Goal: Transaction & Acquisition: Book appointment/travel/reservation

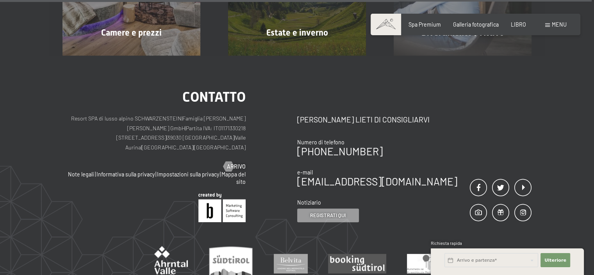
scroll to position [3358, 0]
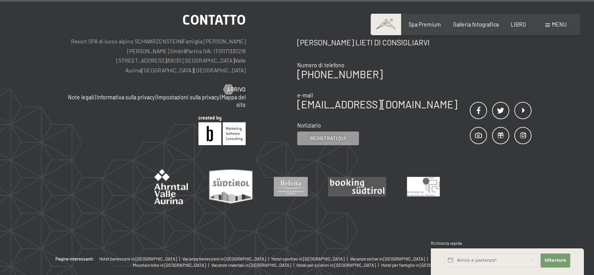
click at [548, 23] on div "menu" at bounding box center [555, 25] width 21 height 8
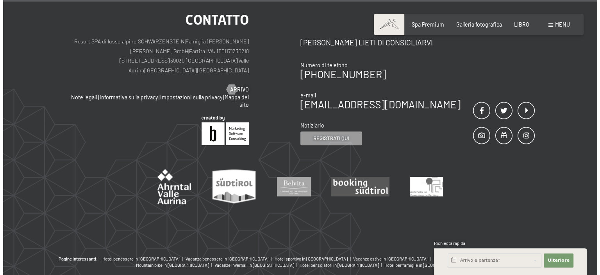
scroll to position [3378, 0]
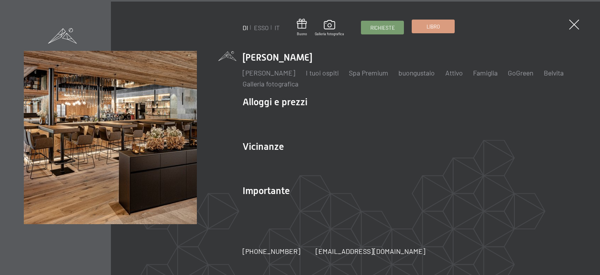
click at [427, 29] on font "Libro" at bounding box center [433, 26] width 13 height 6
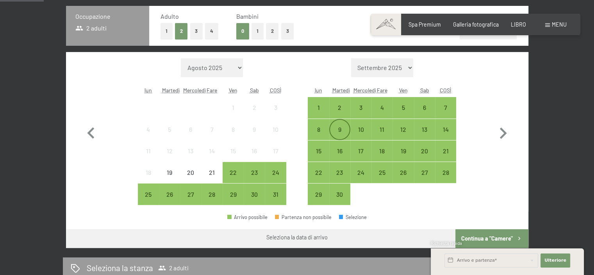
scroll to position [195, 0]
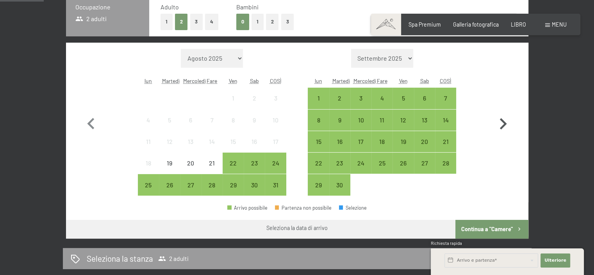
click at [506, 127] on icon "button" at bounding box center [503, 123] width 23 height 23
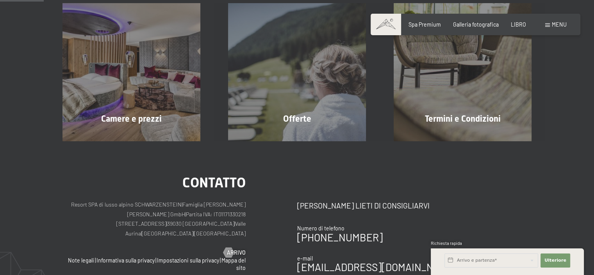
scroll to position [78, 0]
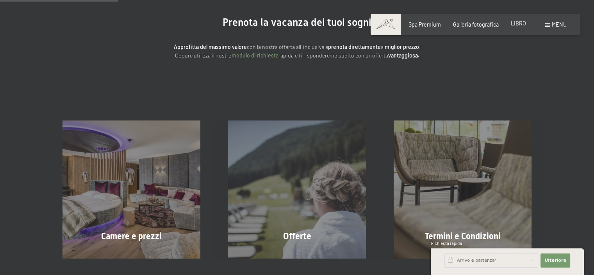
click at [522, 26] on font "LIBRO" at bounding box center [518, 23] width 15 height 7
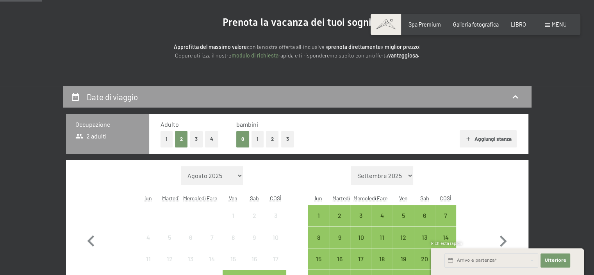
scroll to position [195, 0]
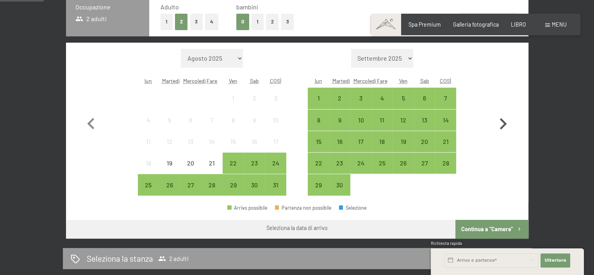
click at [504, 127] on icon "button" at bounding box center [503, 123] width 23 height 23
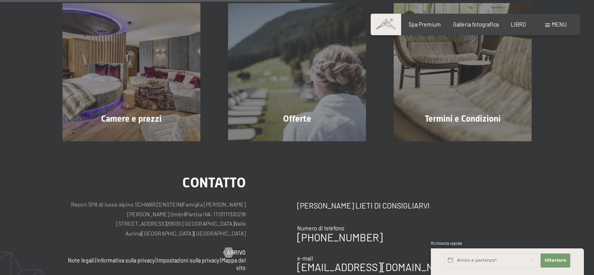
scroll to position [312, 0]
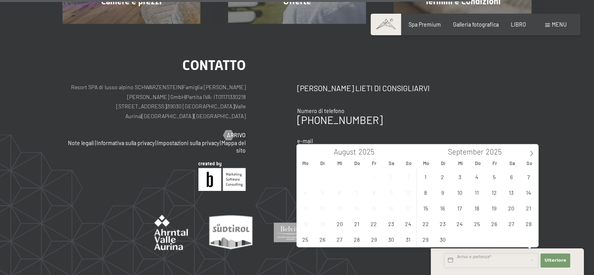
click at [508, 261] on input "text" at bounding box center [492, 260] width 94 height 14
click at [532, 152] on icon at bounding box center [531, 152] width 5 height 5
click at [530, 190] on span "9" at bounding box center [528, 191] width 15 height 15
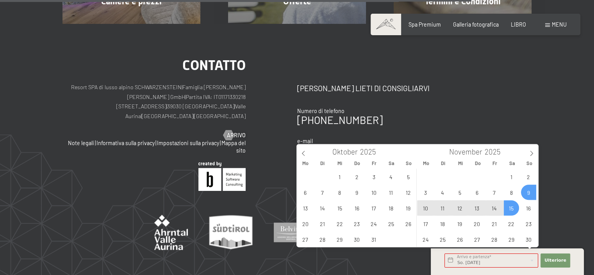
click at [509, 207] on span "15" at bounding box center [511, 207] width 15 height 15
type input "So. 09.11.2025 - Sa. 15.11.2025"
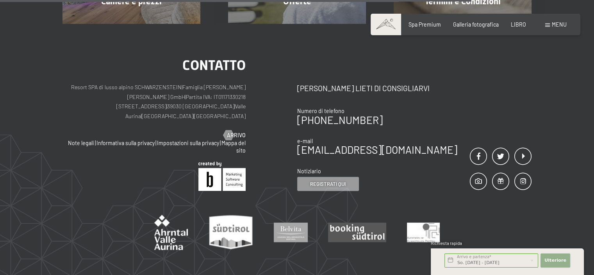
click at [553, 258] on font "Ulteriore" at bounding box center [556, 259] width 22 height 5
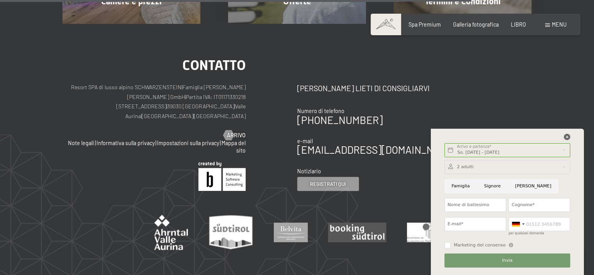
click at [566, 135] on icon at bounding box center [567, 137] width 6 height 6
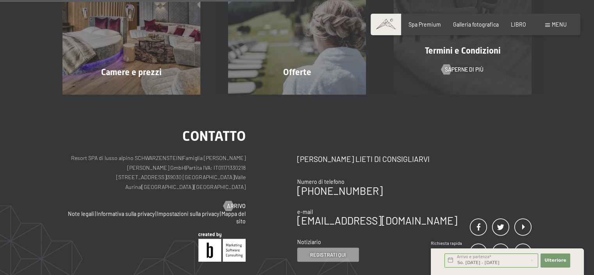
scroll to position [195, 0]
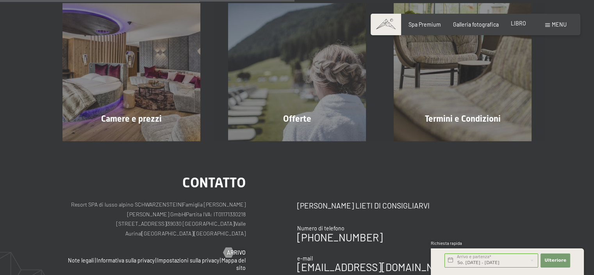
click at [514, 23] on font "LIBRO" at bounding box center [518, 23] width 15 height 7
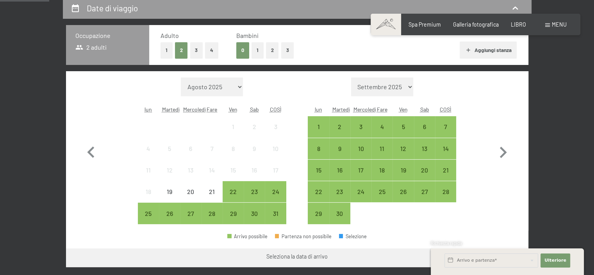
scroll to position [156, 0]
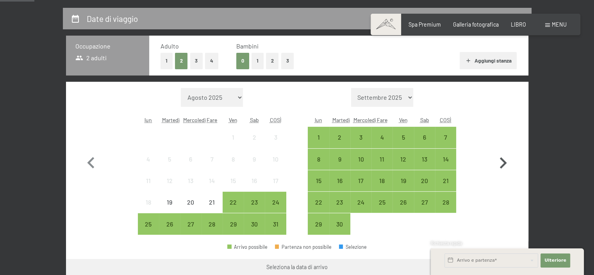
click at [504, 163] on icon "button" at bounding box center [503, 162] width 7 height 11
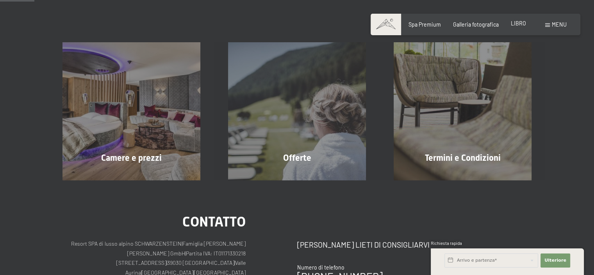
click at [523, 22] on font "LIBRO" at bounding box center [518, 23] width 15 height 7
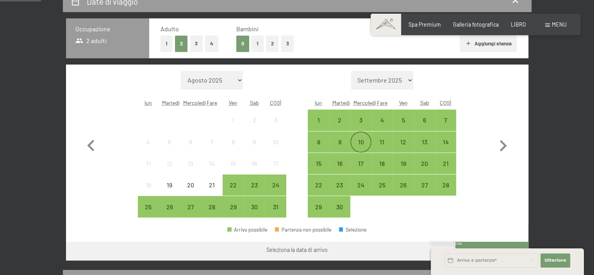
scroll to position [195, 0]
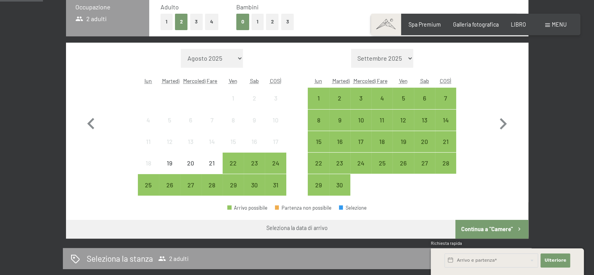
click at [400, 60] on select "Settembre 2025 Ottobre 2025 Novembre 2025 Dicembre 2025 Gennaio 2026 Febbraio 2…" at bounding box center [382, 58] width 62 height 19
